Goal: Task Accomplishment & Management: Use online tool/utility

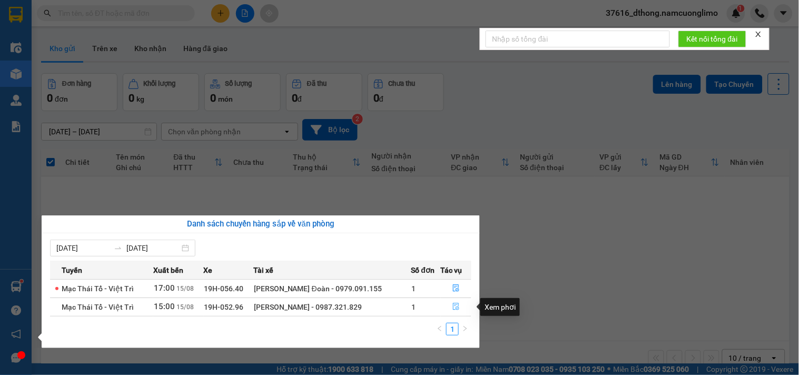
click at [448, 303] on button "button" at bounding box center [456, 307] width 30 height 17
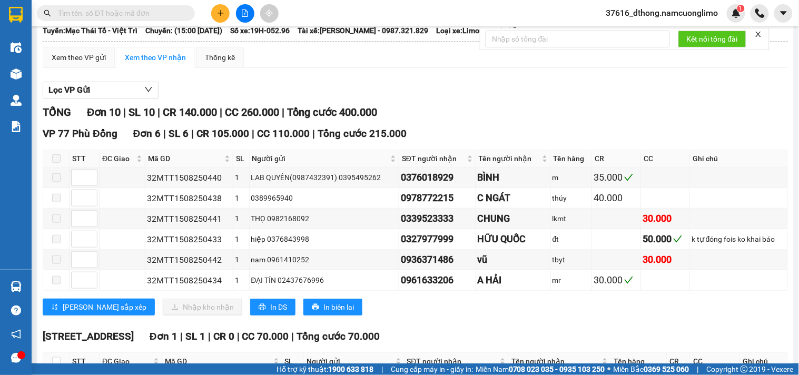
scroll to position [234, 0]
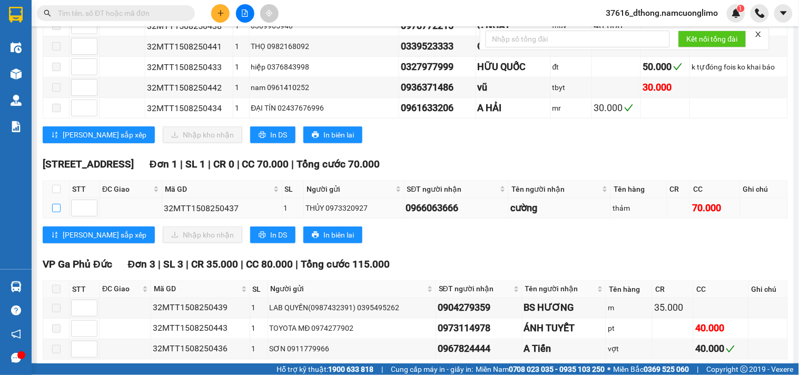
click at [55, 212] on input "checkbox" at bounding box center [56, 208] width 8 height 8
checkbox input "true"
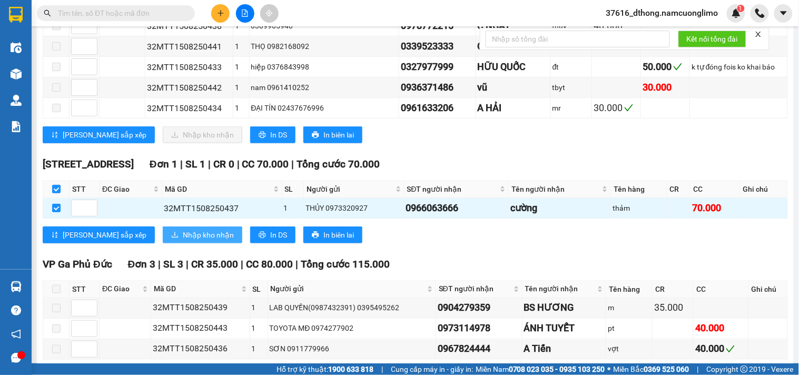
click at [183, 241] on span "Nhập kho nhận" at bounding box center [208, 235] width 51 height 12
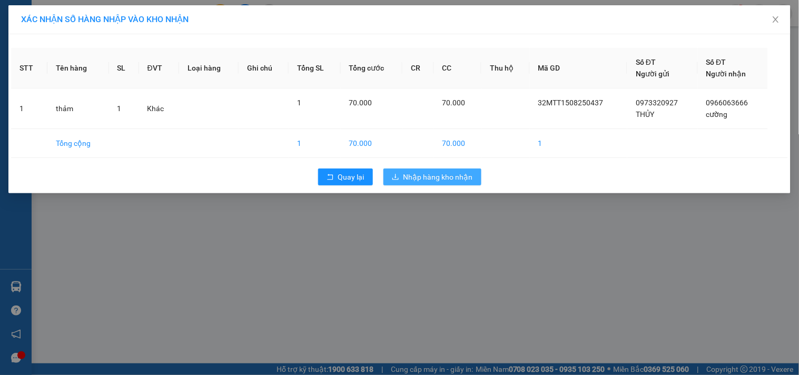
click at [450, 181] on span "Nhập hàng kho nhận" at bounding box center [437, 177] width 69 height 12
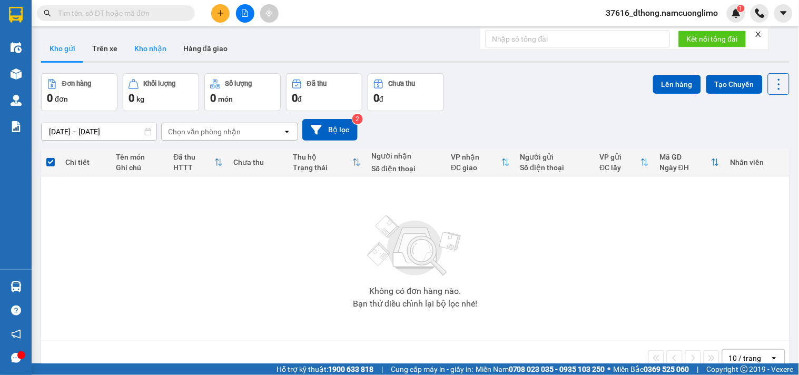
click at [154, 46] on button "Kho nhận" at bounding box center [150, 48] width 49 height 25
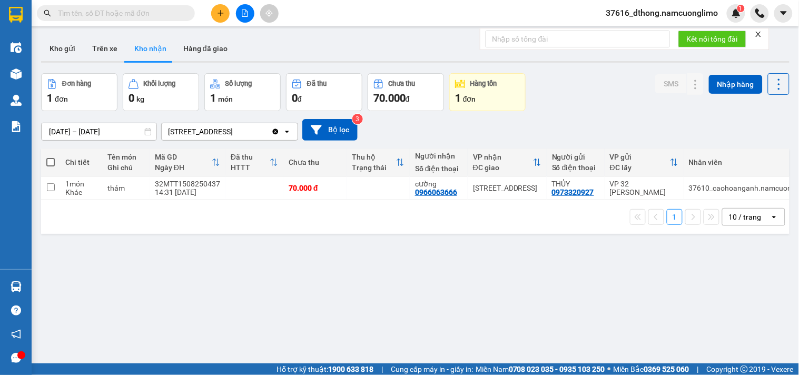
click at [145, 48] on button "Kho nhận" at bounding box center [150, 48] width 49 height 25
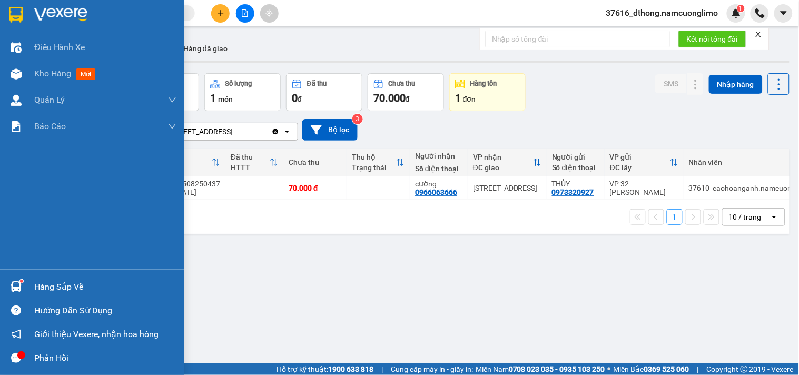
click at [76, 285] on div "Hàng sắp về" at bounding box center [105, 287] width 142 height 16
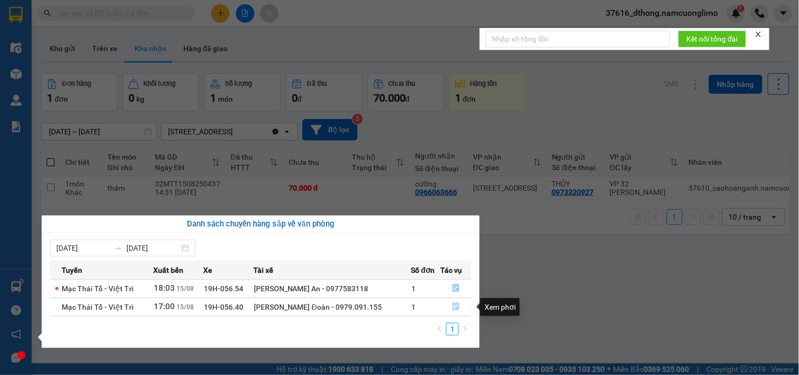
click at [455, 303] on icon "file-done" at bounding box center [455, 306] width 7 height 7
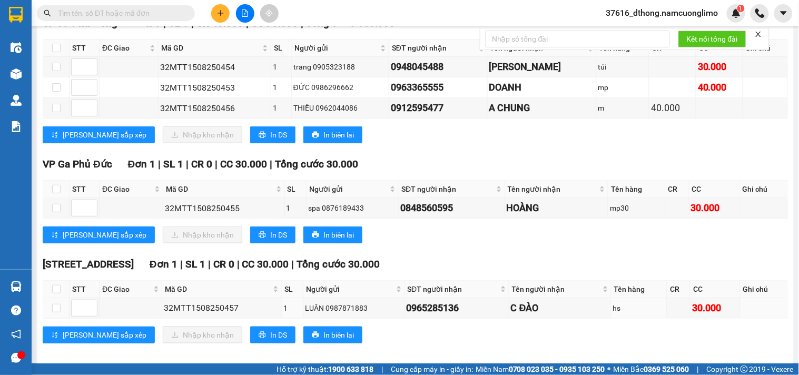
scroll to position [175, 0]
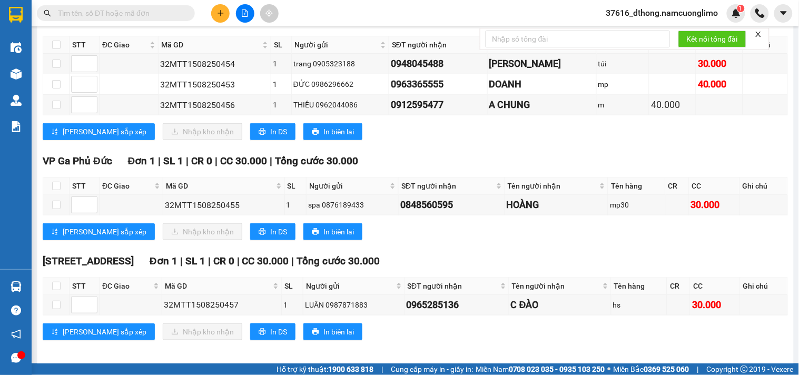
click at [563, 261] on div "TỔNG Đơn 5 | SL 5 | CR 40.000 | CC 130.000 | Tổng cước 170.000 VP 77 Phù Đổng Đ…" at bounding box center [415, 172] width 745 height 363
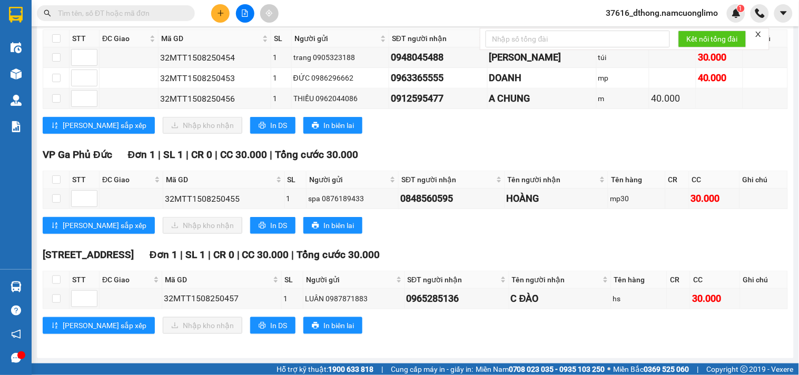
click at [486, 145] on div "TỔNG Đơn 5 | SL 5 | CR 40.000 | CC 130.000 | Tổng cước 170.000 VP 77 Phù Đổng Đ…" at bounding box center [415, 165] width 745 height 363
drag, startPoint x: 455, startPoint y: 124, endPoint x: 407, endPoint y: 114, distance: 48.9
click at [447, 123] on div "[PERSON_NAME] sắp xếp Nhập kho nhận In DS In biên lai" at bounding box center [415, 125] width 745 height 17
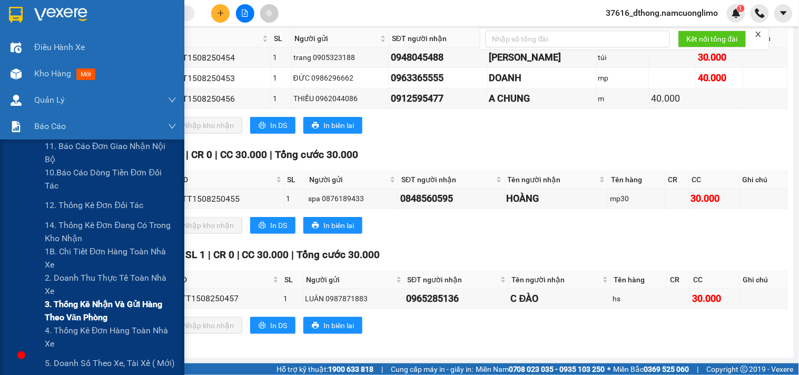
click at [87, 305] on span "3. Thống kê nhận và gửi hàng theo văn phòng" at bounding box center [111, 310] width 132 height 26
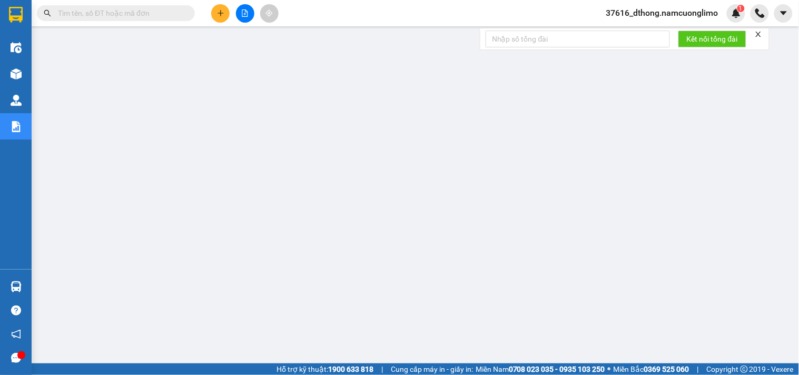
scroll to position [147, 0]
click at [122, 11] on input "text" at bounding box center [120, 13] width 124 height 12
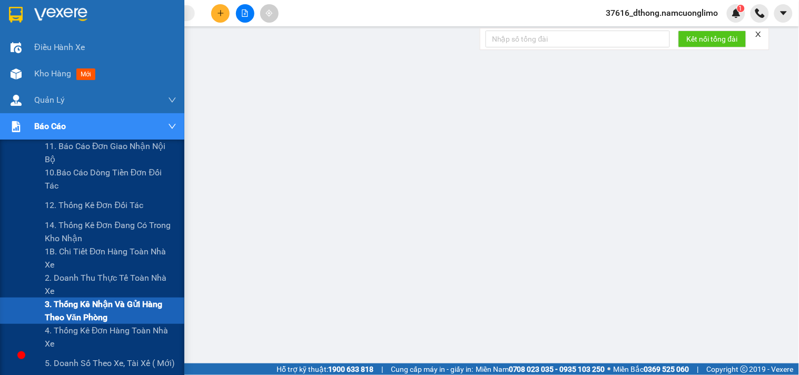
click at [77, 302] on span "3. Thống kê nhận và gửi hàng theo văn phòng" at bounding box center [111, 310] width 132 height 26
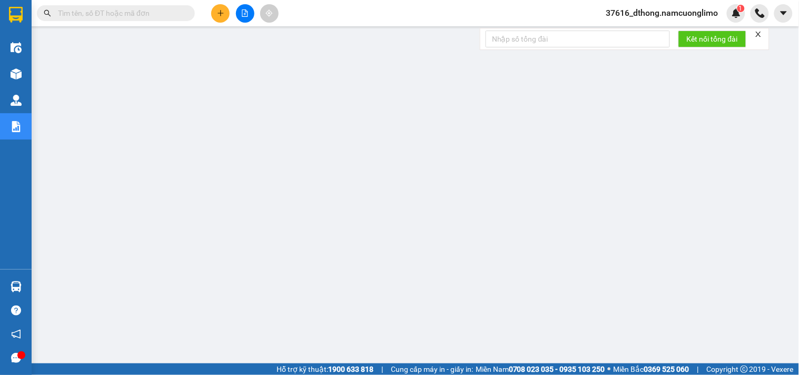
scroll to position [0, 0]
